Goal: Information Seeking & Learning: Understand process/instructions

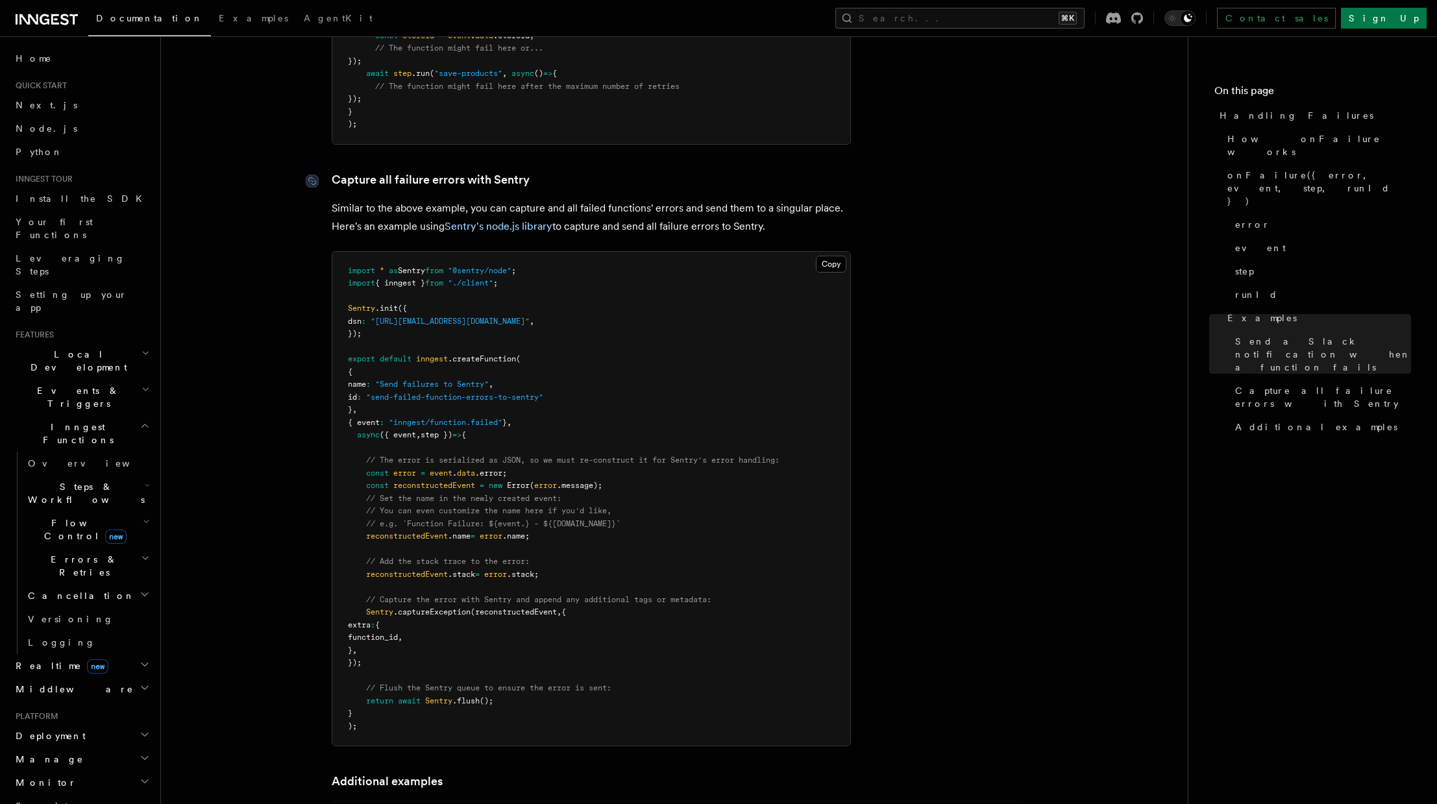
scroll to position [2006, 0]
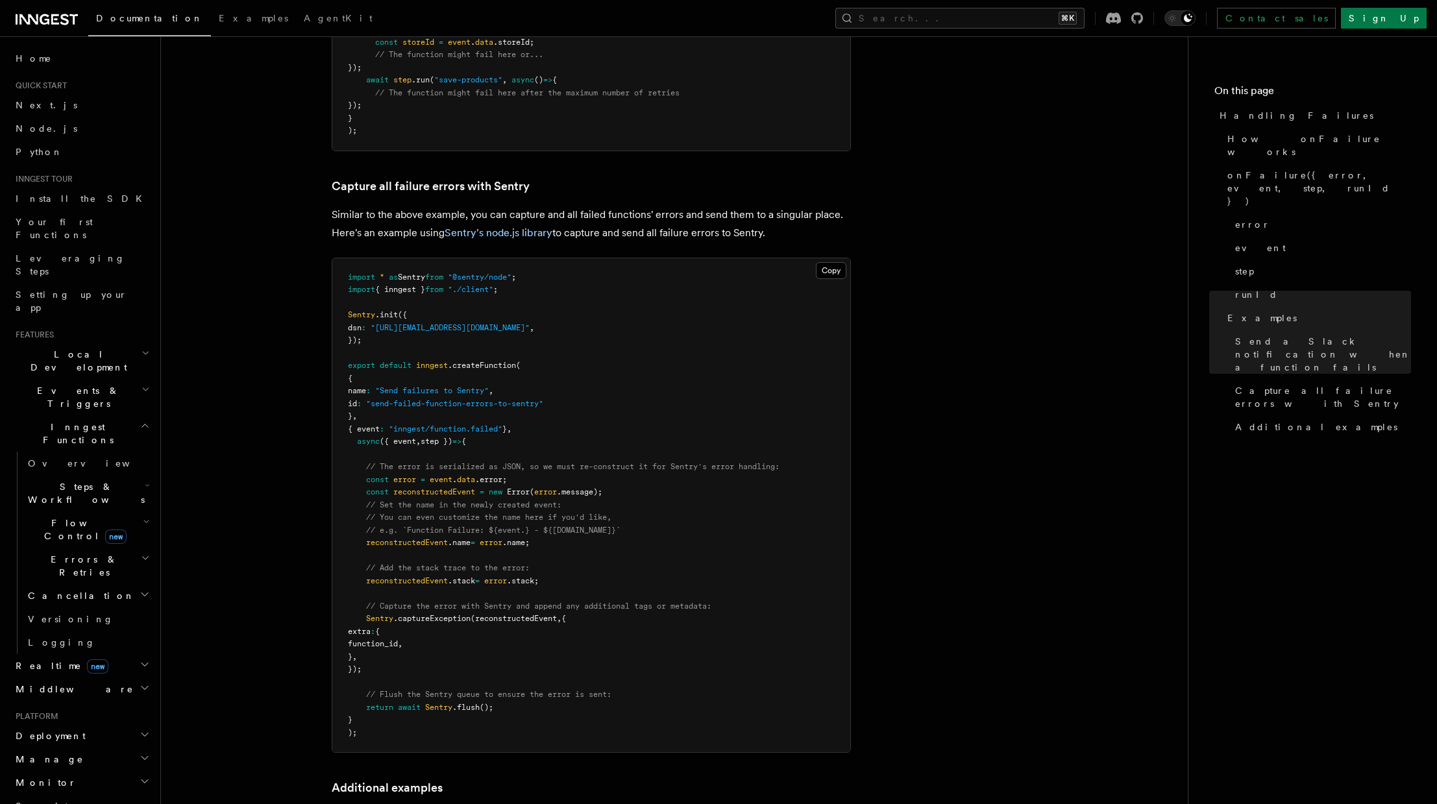
drag, startPoint x: 306, startPoint y: 152, endPoint x: 817, endPoint y: 208, distance: 514.7
click at [817, 210] on p "Similar to the above example, you can capture and all failed functions' errors …" at bounding box center [591, 224] width 519 height 36
drag, startPoint x: 798, startPoint y: 212, endPoint x: 336, endPoint y: 160, distance: 464.4
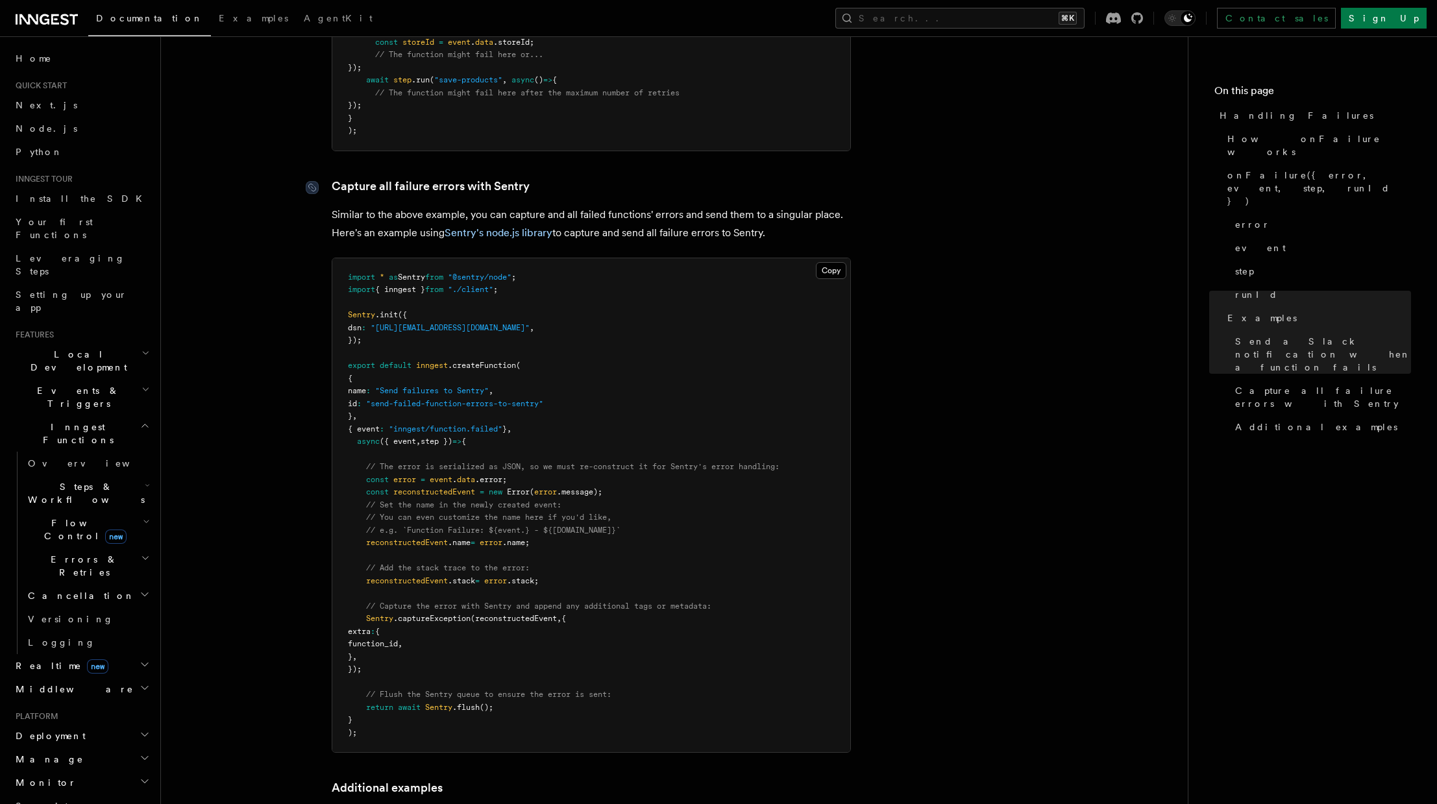
click at [336, 177] on link "Capture all failure errors with Sentry" at bounding box center [431, 186] width 198 height 18
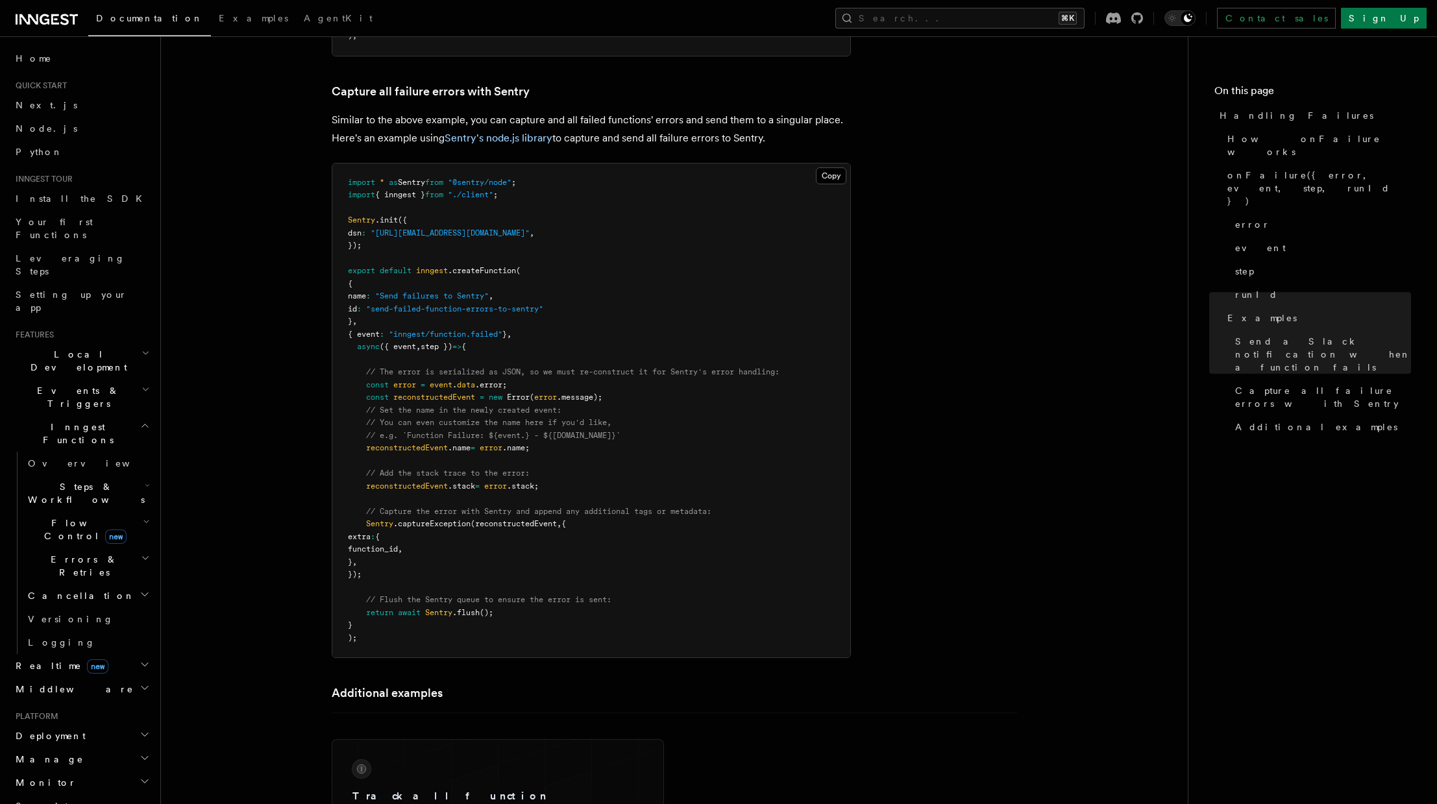
scroll to position [2101, 0]
drag, startPoint x: 345, startPoint y: 162, endPoint x: 712, endPoint y: 489, distance: 491.6
click at [712, 506] on span "// Capture the error with Sentry and append any additional tags or metadata:" at bounding box center [538, 510] width 345 height 9
drag, startPoint x: 708, startPoint y: 602, endPoint x: 425, endPoint y: 415, distance: 339.0
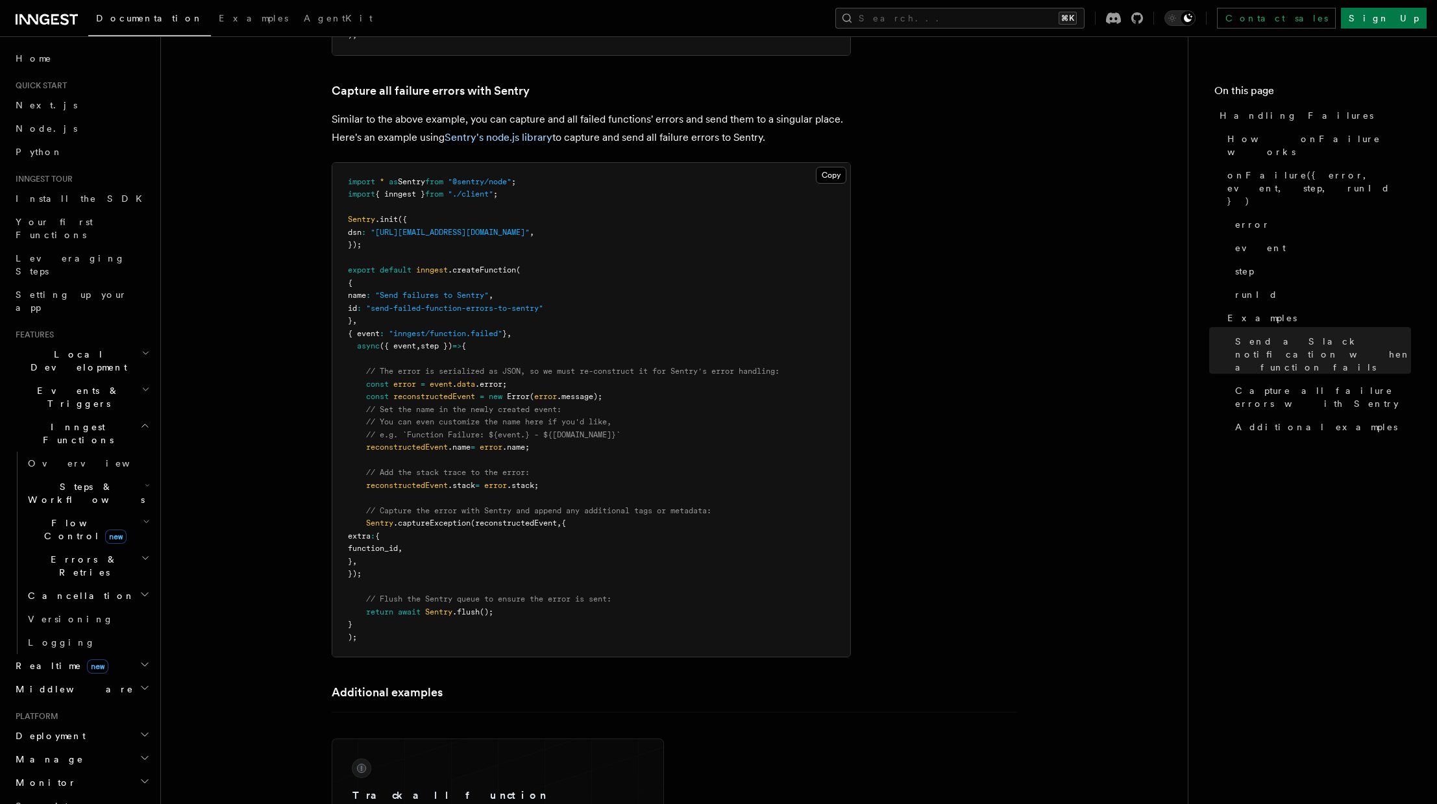
click at [425, 415] on pre "import * as Sentry from "@sentry/node" ; import { inngest } from "./client" ; S…" at bounding box center [591, 410] width 518 height 495
drag, startPoint x: 425, startPoint y: 415, endPoint x: 387, endPoint y: 412, distance: 38.4
click at [425, 430] on span "// e.g. `Function Failure: ${event.} - ${[DOMAIN_NAME]}`" at bounding box center [493, 434] width 254 height 9
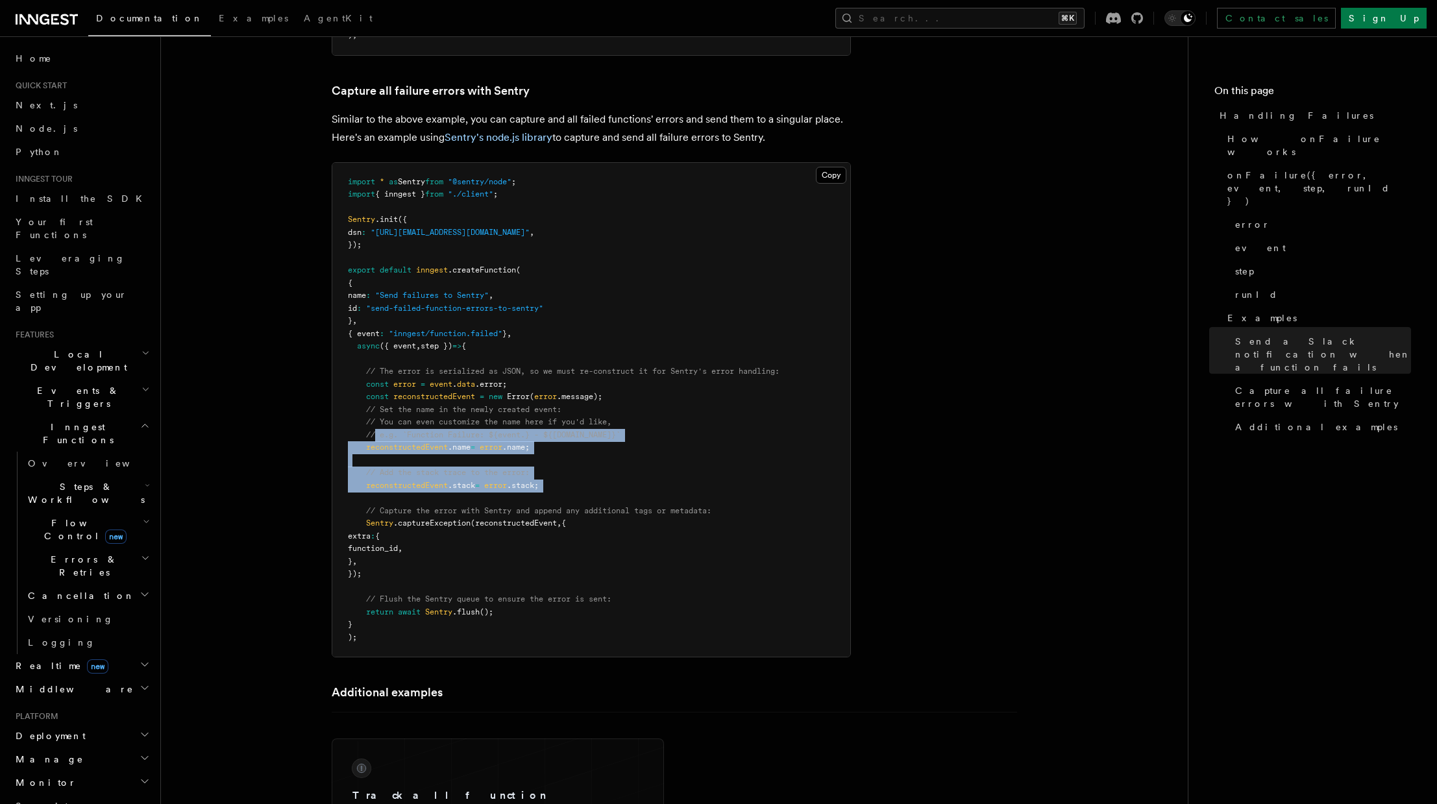
drag, startPoint x: 375, startPoint y: 410, endPoint x: 665, endPoint y: 480, distance: 299.2
click at [665, 480] on pre "import * as Sentry from "@sentry/node" ; import { inngest } from "./client" ; S…" at bounding box center [591, 410] width 518 height 495
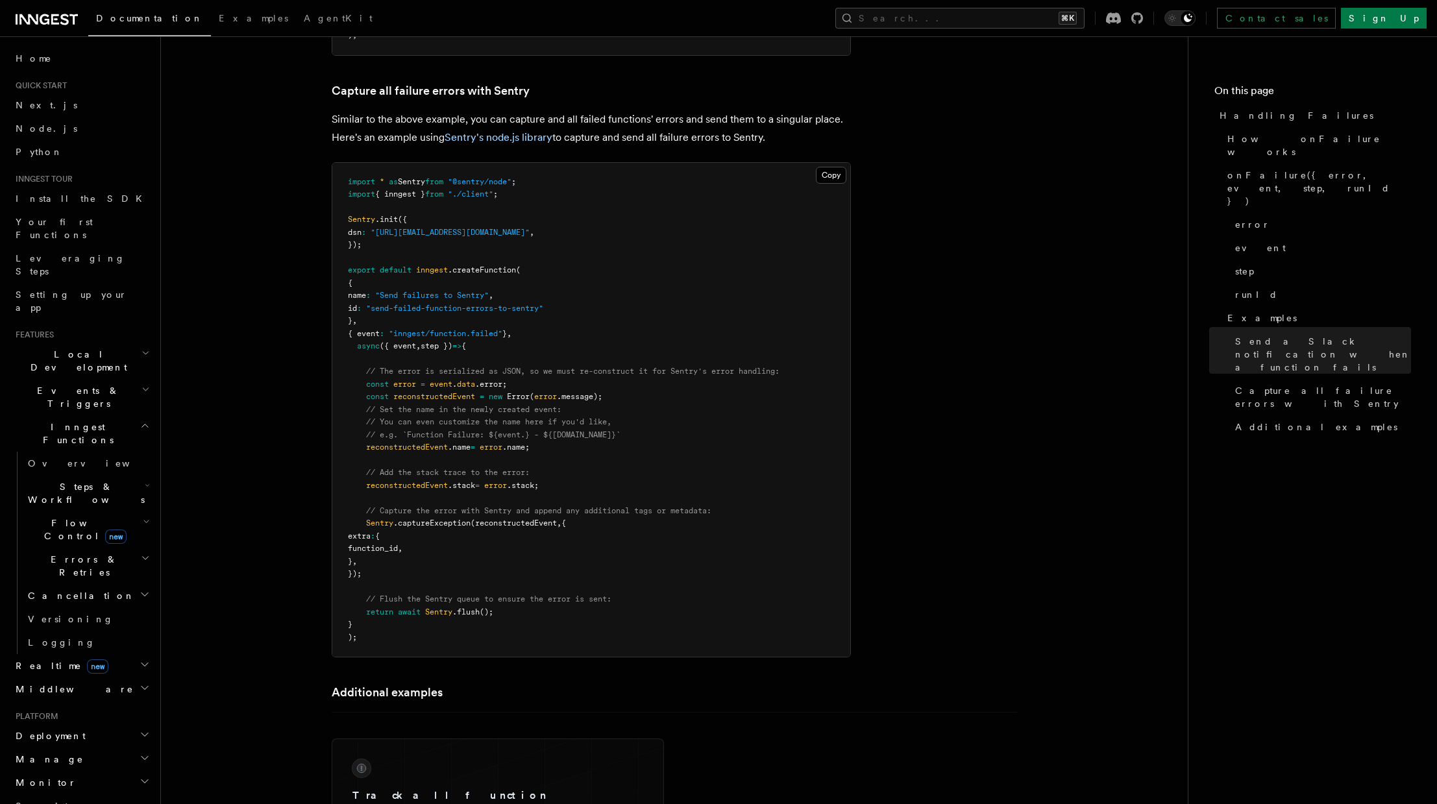
click at [667, 480] on pre "import * as Sentry from "@sentry/node" ; import { inngest } from "./client" ; S…" at bounding box center [591, 410] width 518 height 495
drag, startPoint x: 505, startPoint y: 480, endPoint x: 343, endPoint y: 458, distance: 163.8
click at [343, 458] on pre "import * as Sentry from "@sentry/node" ; import { inngest } from "./client" ; S…" at bounding box center [591, 410] width 518 height 495
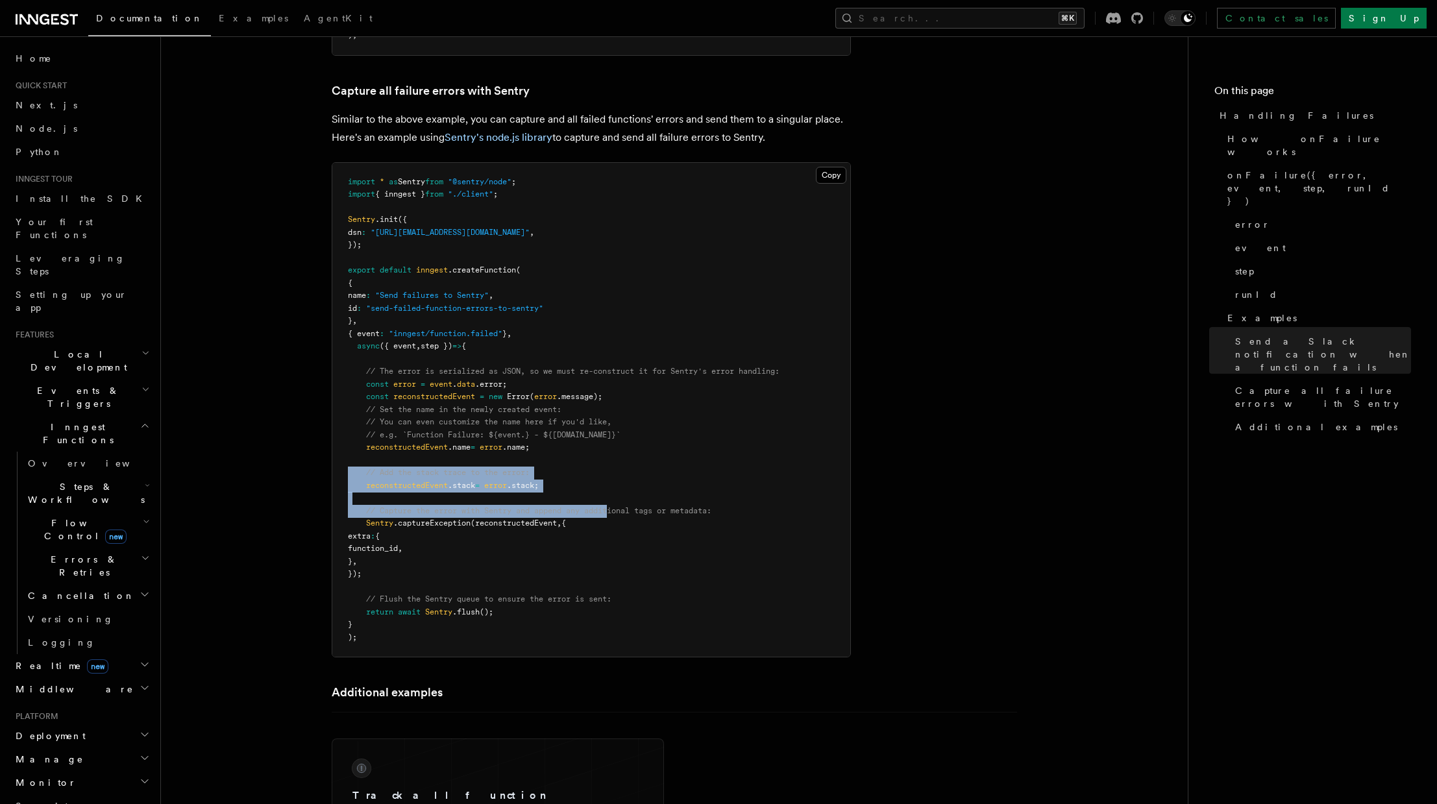
drag, startPoint x: 524, startPoint y: 476, endPoint x: 614, endPoint y: 488, distance: 91.0
click at [614, 488] on pre "import * as Sentry from "@sentry/node" ; import { inngest } from "./client" ; S…" at bounding box center [591, 410] width 518 height 495
click at [615, 506] on span "// Capture the error with Sentry and append any additional tags or metadata:" at bounding box center [538, 510] width 345 height 9
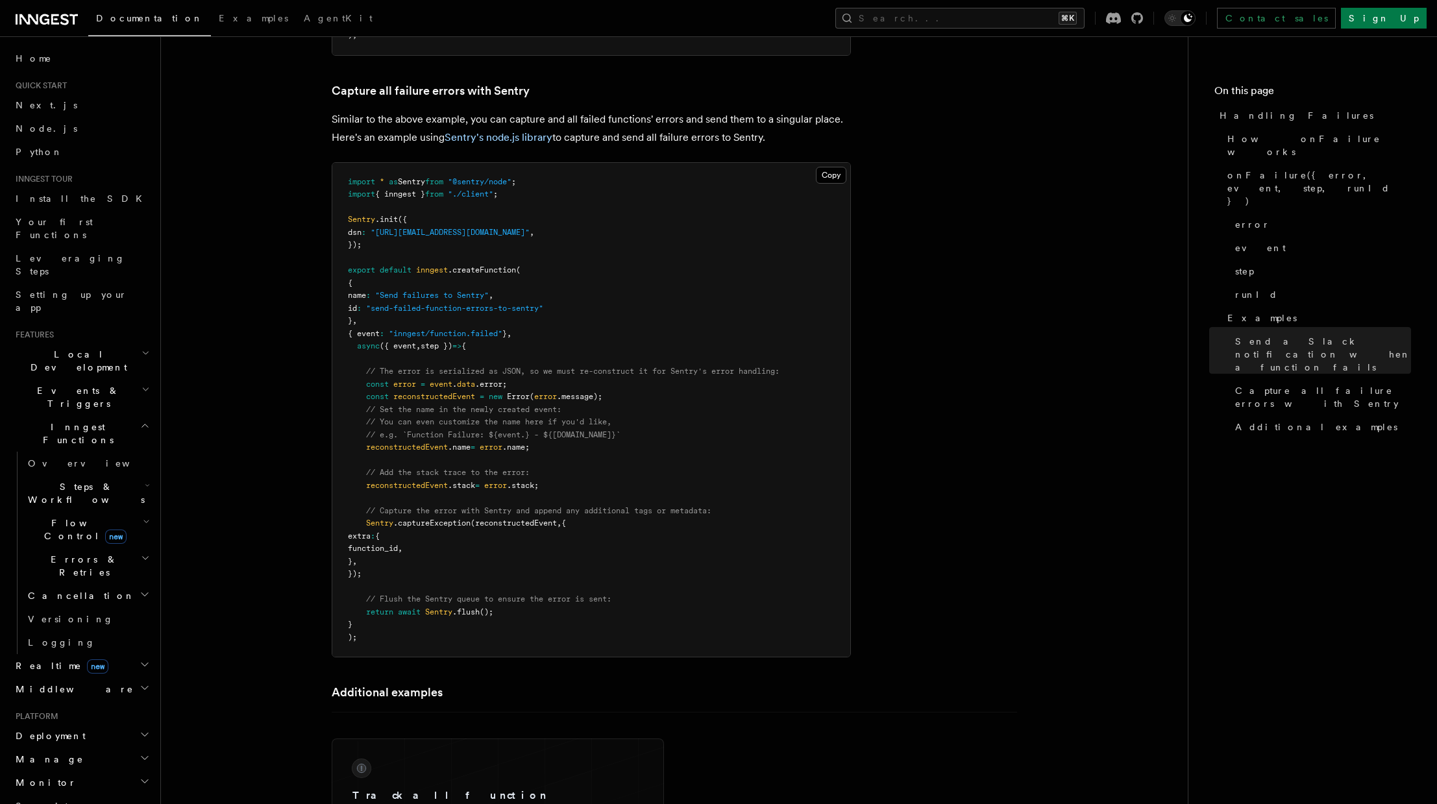
drag, startPoint x: 594, startPoint y: 584, endPoint x: 382, endPoint y: 480, distance: 236.1
click at [382, 480] on pre "import * as Sentry from "@sentry/node" ; import { inngest } from "./client" ; S…" at bounding box center [591, 410] width 518 height 495
drag, startPoint x: 497, startPoint y: 535, endPoint x: 653, endPoint y: 601, distance: 169.6
click at [653, 573] on pre "import * as Sentry from "@sentry/node" ; import { inngest } from "./client" ; S…" at bounding box center [591, 410] width 518 height 495
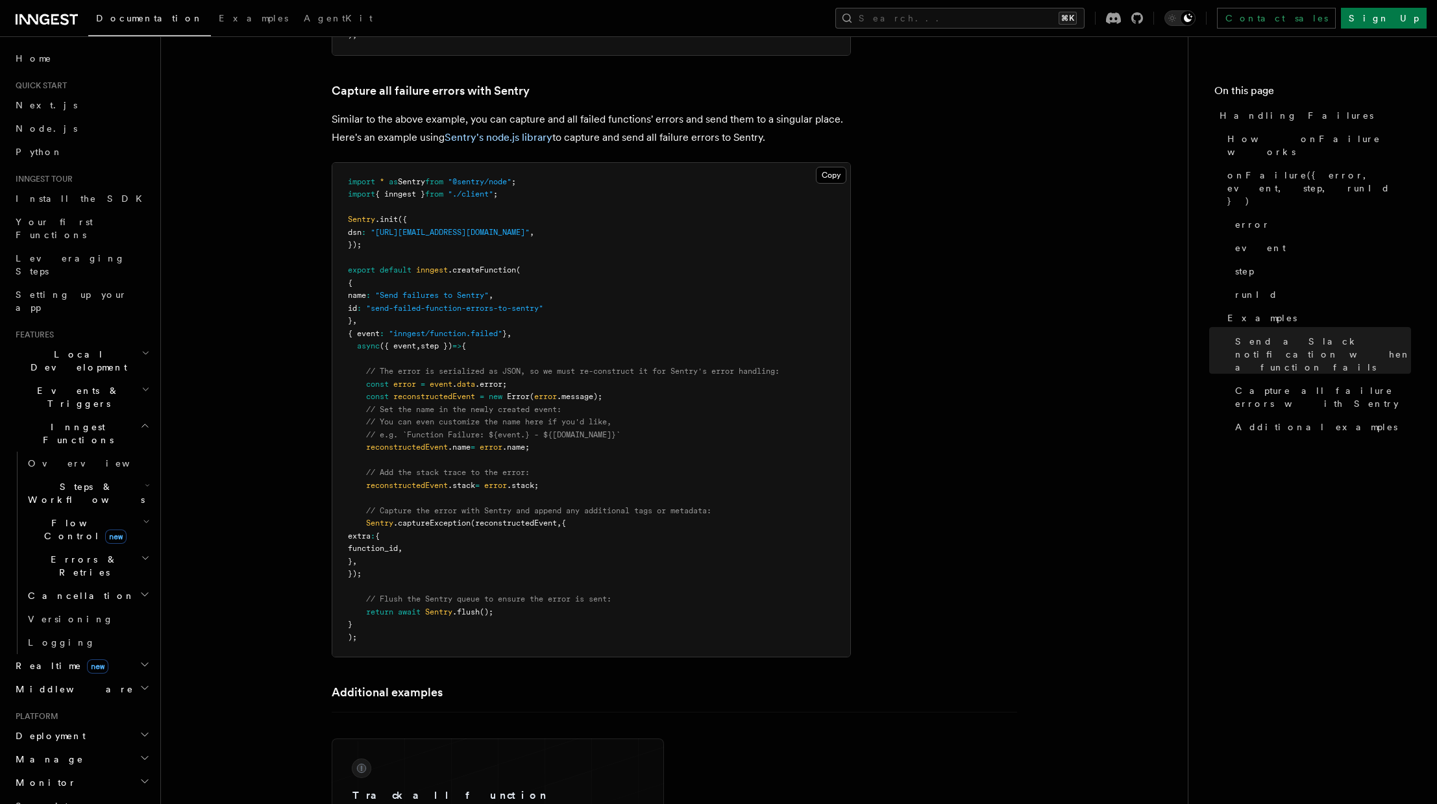
click at [654, 573] on pre "import * as Sentry from "@sentry/node" ; import { inngest } from "./client" ; S…" at bounding box center [591, 410] width 518 height 495
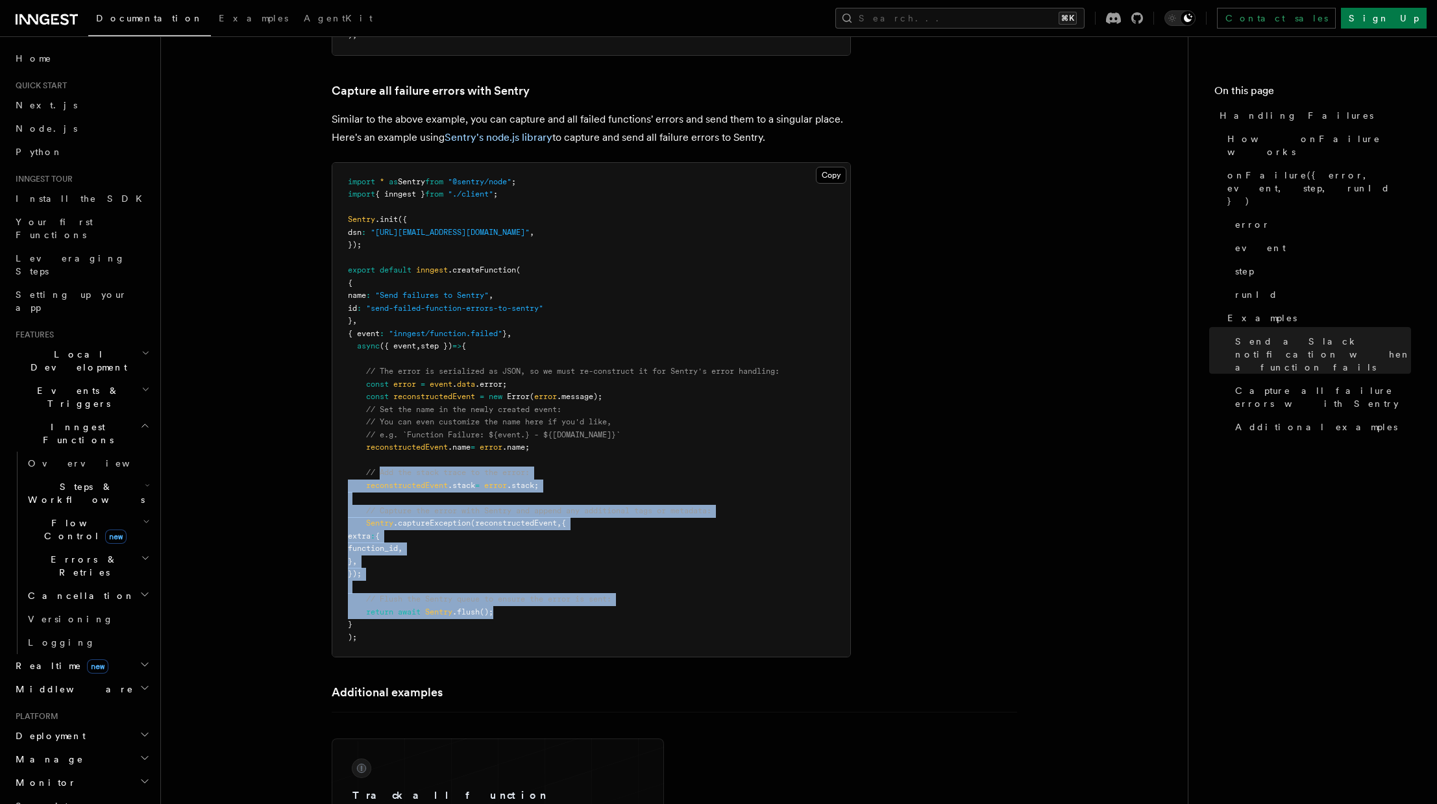
drag, startPoint x: 488, startPoint y: 514, endPoint x: 378, endPoint y: 453, distance: 125.2
click at [378, 453] on pre "import * as Sentry from "@sentry/node" ; import { inngest } from "./client" ; S…" at bounding box center [591, 410] width 518 height 495
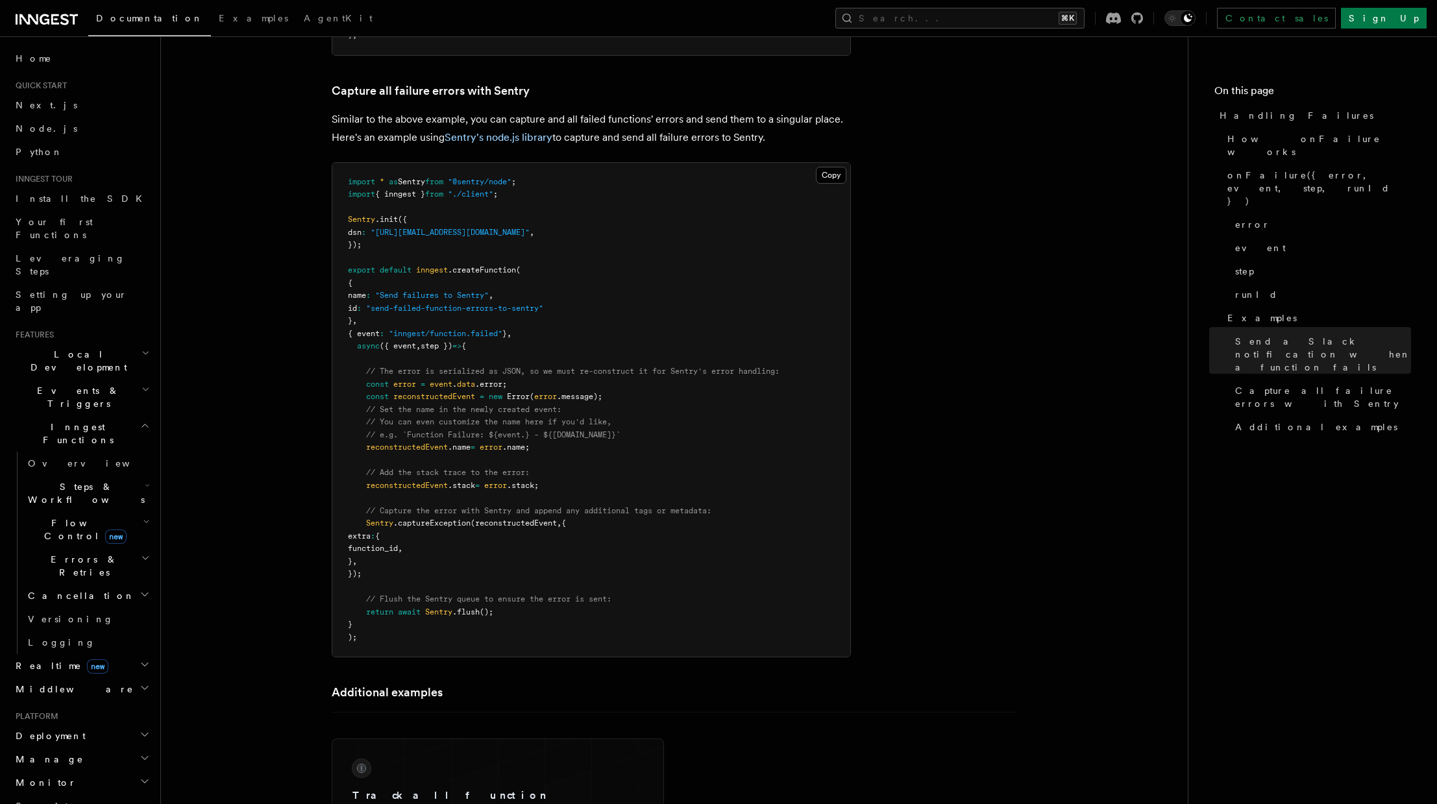
click at [377, 468] on span "// Add the stack trace to the error:" at bounding box center [448, 472] width 164 height 9
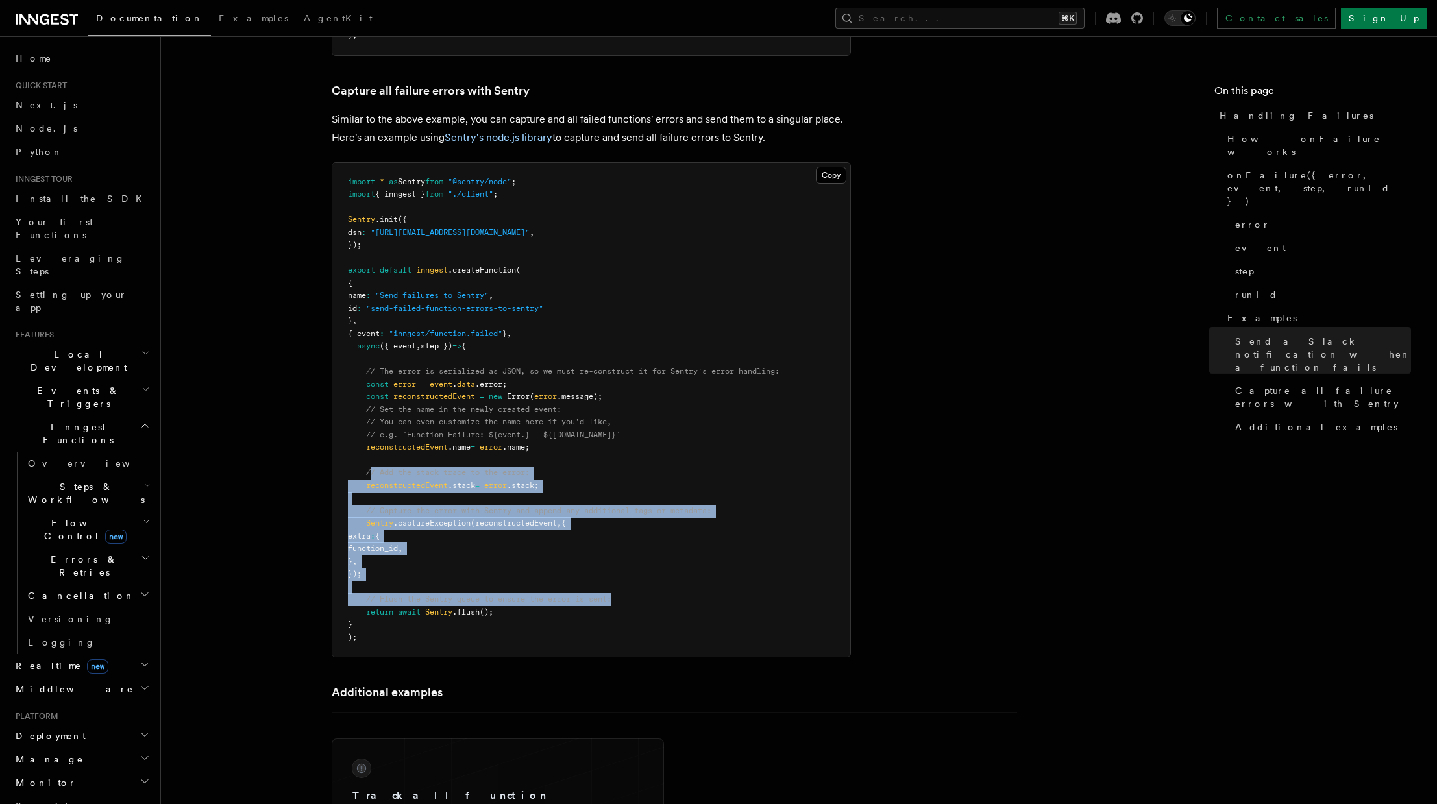
drag, startPoint x: 372, startPoint y: 452, endPoint x: 675, endPoint y: 586, distance: 330.8
click at [675, 573] on pre "import * as Sentry from "@sentry/node" ; import { inngest } from "./client" ; S…" at bounding box center [591, 410] width 518 height 495
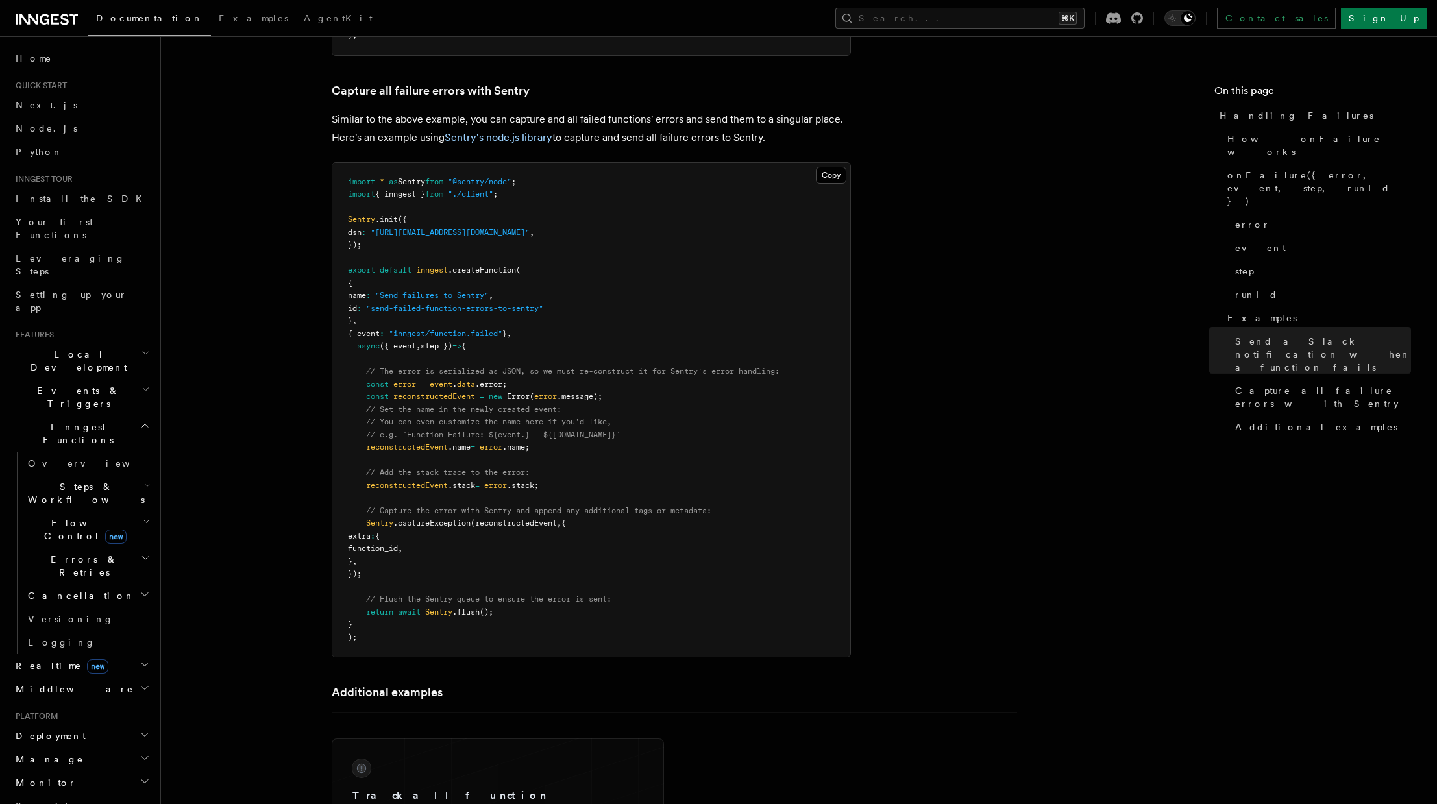
drag, startPoint x: 675, startPoint y: 586, endPoint x: 705, endPoint y: 614, distance: 40.9
click at [676, 573] on pre "import * as Sentry from "@sentry/node" ; import { inngest } from "./client" ; S…" at bounding box center [591, 410] width 518 height 495
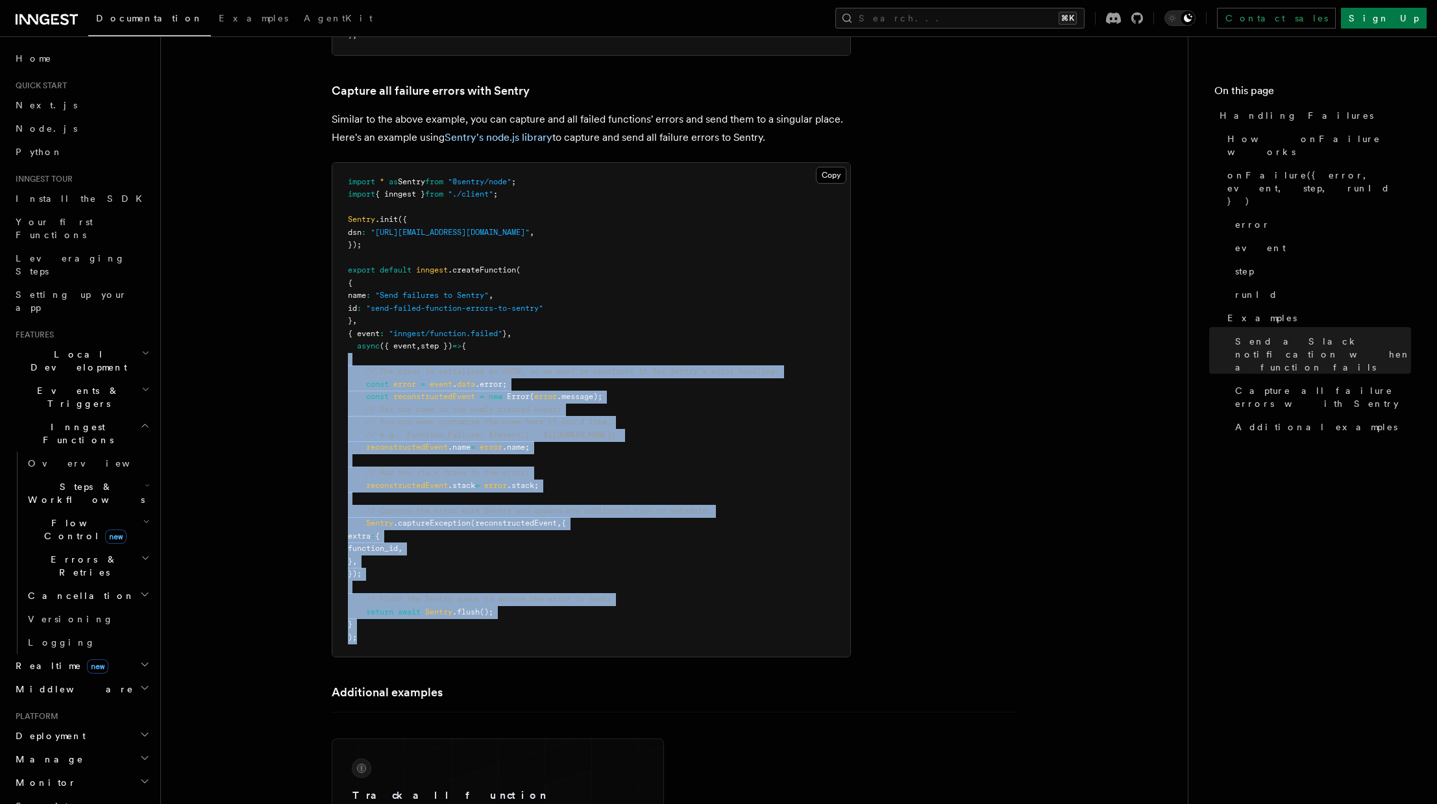
drag, startPoint x: 528, startPoint y: 494, endPoint x: 335, endPoint y: 334, distance: 250.8
click at [335, 334] on pre "import * as Sentry from "@sentry/node" ; import { inngest } from "./client" ; S…" at bounding box center [591, 410] width 518 height 495
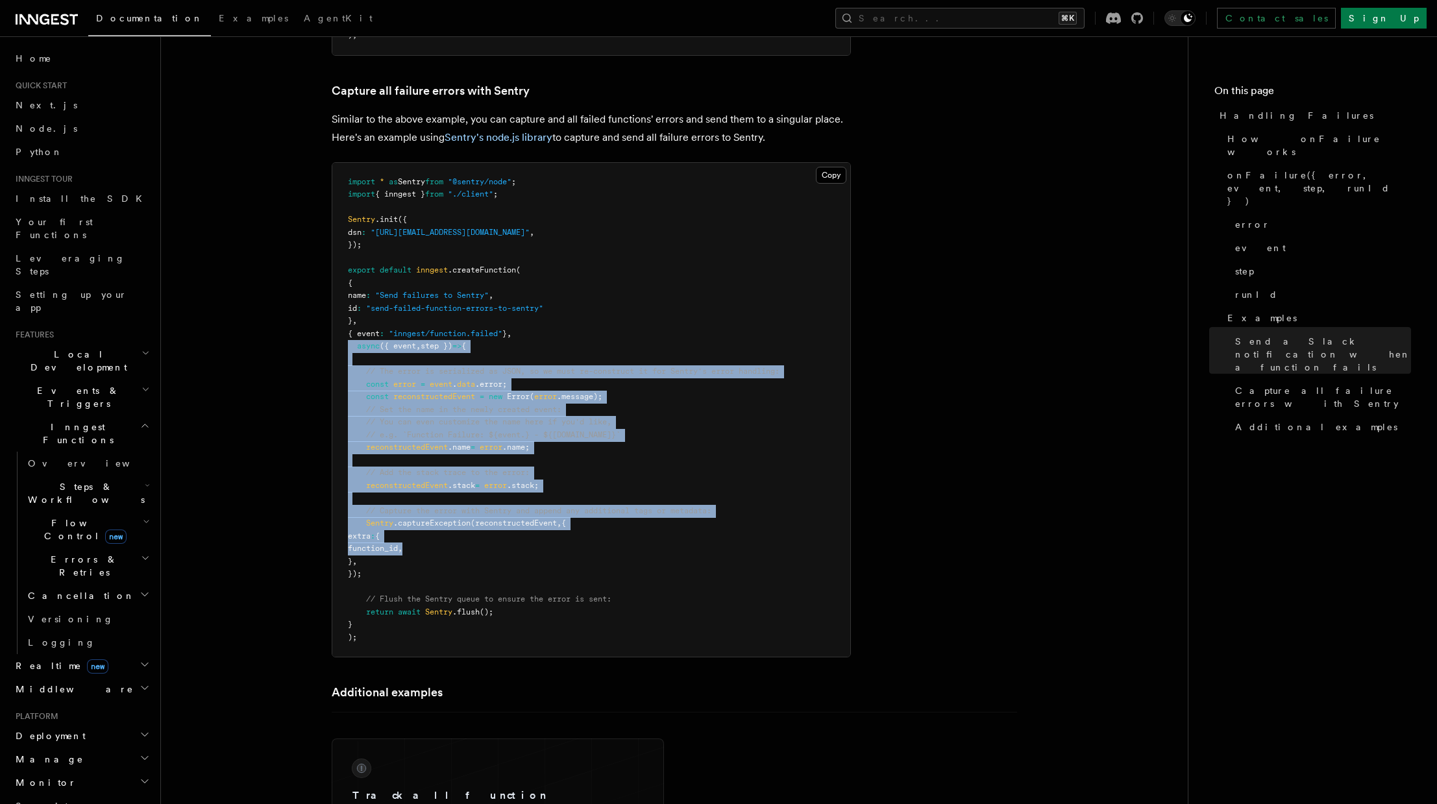
drag, startPoint x: 347, startPoint y: 334, endPoint x: 606, endPoint y: 535, distance: 328.1
click at [606, 535] on pre "import * as Sentry from "@sentry/node" ; import { inngest } from "./client" ; S…" at bounding box center [591, 410] width 518 height 495
drag, startPoint x: 606, startPoint y: 535, endPoint x: 589, endPoint y: 545, distance: 20.4
click at [604, 535] on pre "import * as Sentry from "@sentry/node" ; import { inngest } from "./client" ; S…" at bounding box center [591, 410] width 518 height 495
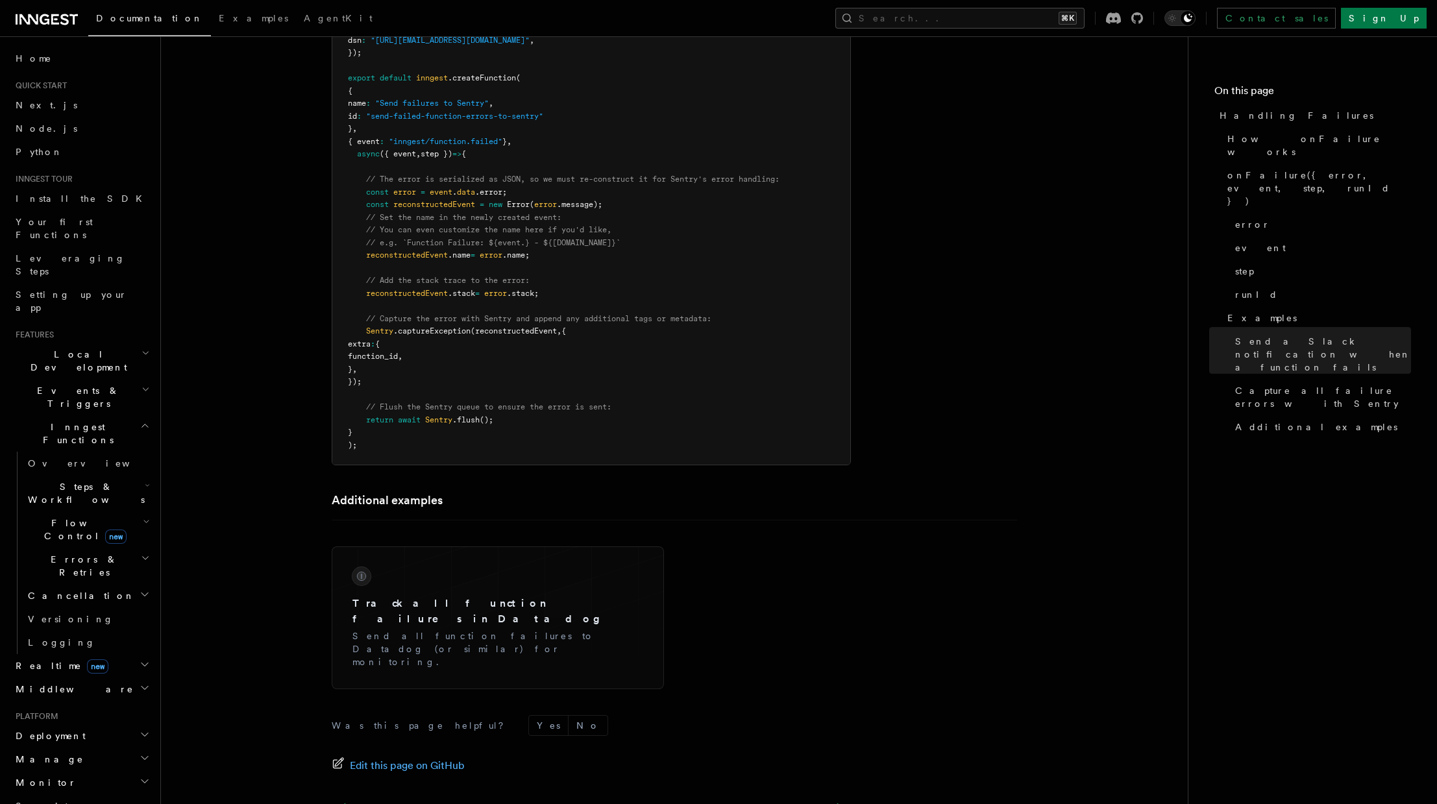
scroll to position [2351, 0]
